Goal: Task Accomplishment & Management: Complete application form

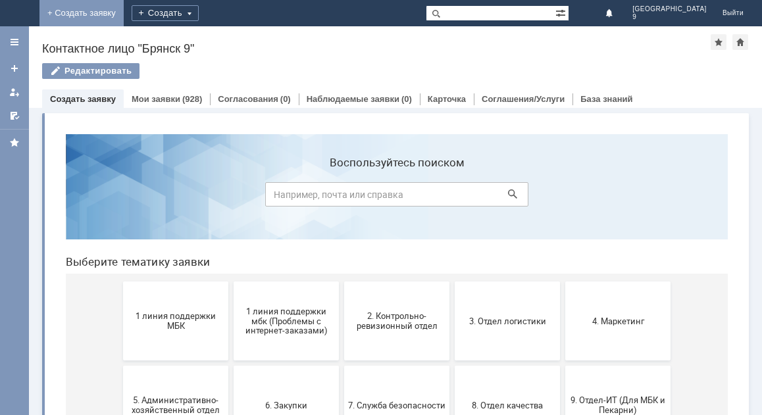
click at [124, 6] on link "+ Создать заявку" at bounding box center [81, 13] width 84 height 26
click at [159, 103] on link "Мои заявки" at bounding box center [156, 99] width 49 height 10
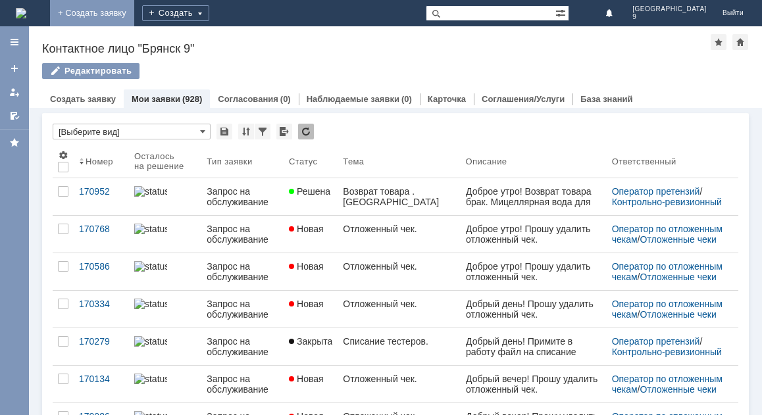
click at [134, 10] on link "+ Создать заявку" at bounding box center [92, 13] width 84 height 26
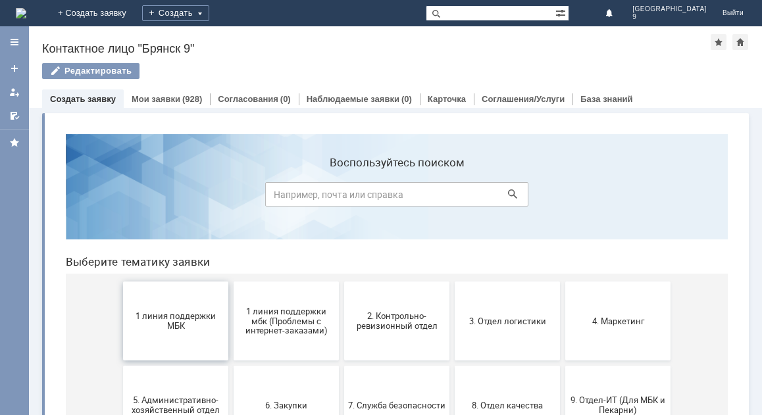
click at [159, 319] on span "1 линия поддержки МБК" at bounding box center [175, 321] width 97 height 20
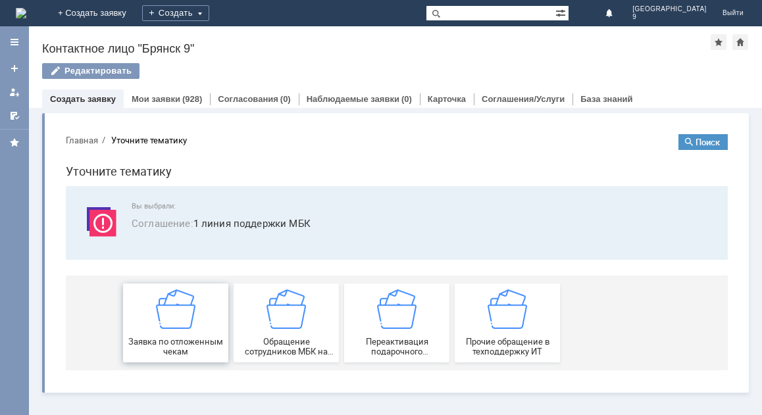
click at [161, 341] on span "Заявка по отложенным чекам" at bounding box center [175, 347] width 97 height 20
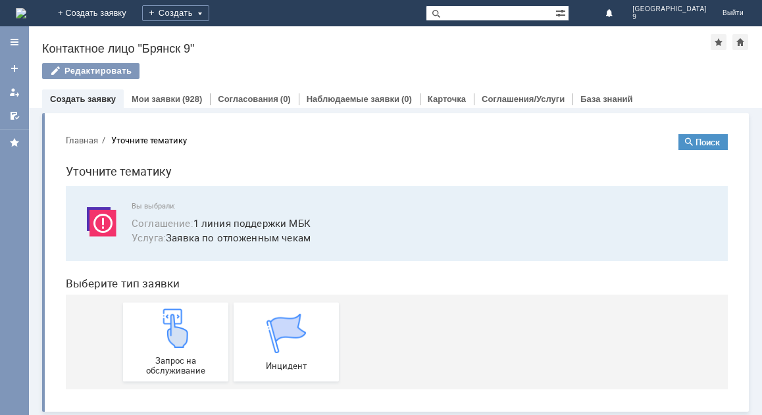
click at [161, 341] on img at bounding box center [175, 328] width 39 height 39
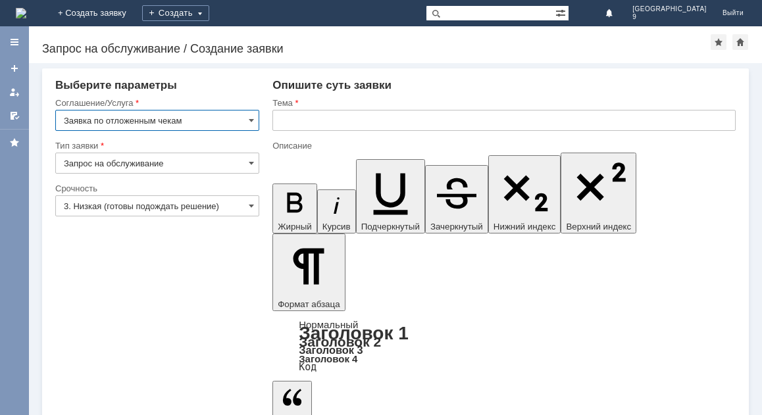
click at [287, 120] on input "text" at bounding box center [503, 120] width 463 height 21
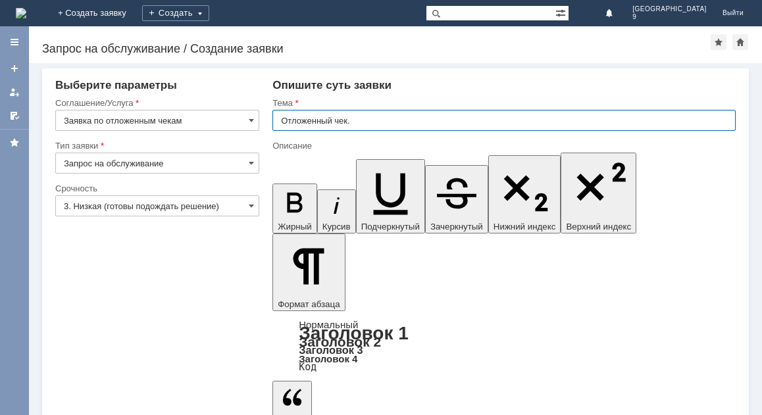
type input "Отложенный чек."
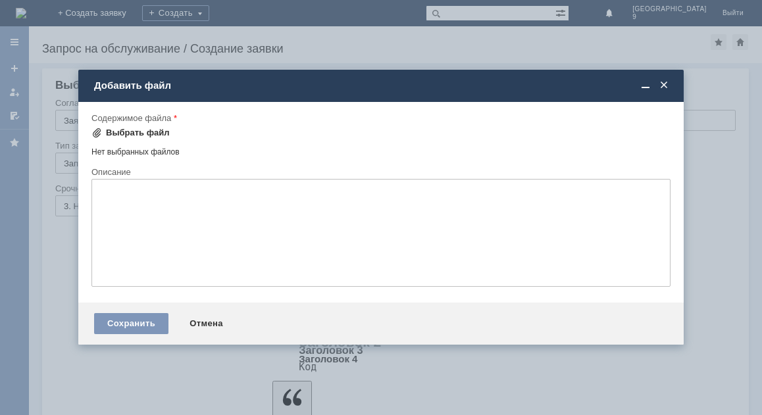
click at [122, 137] on div "Выбрать файл" at bounding box center [138, 133] width 64 height 11
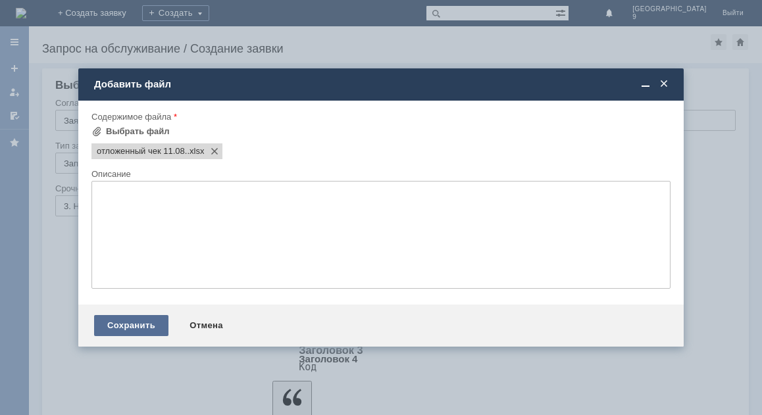
click at [122, 322] on div "Сохранить" at bounding box center [131, 325] width 74 height 21
